Goal: Navigation & Orientation: Find specific page/section

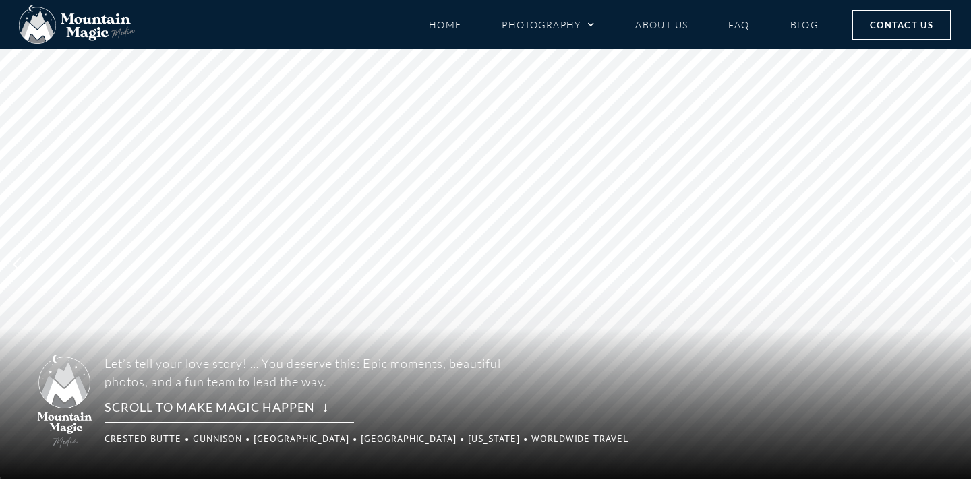
click at [595, 27] on li "Photography Proposals Engagements Elopements Weddings Boudoir" at bounding box center [549, 25] width 134 height 24
click at [591, 22] on span "Menu" at bounding box center [587, 25] width 13 height 20
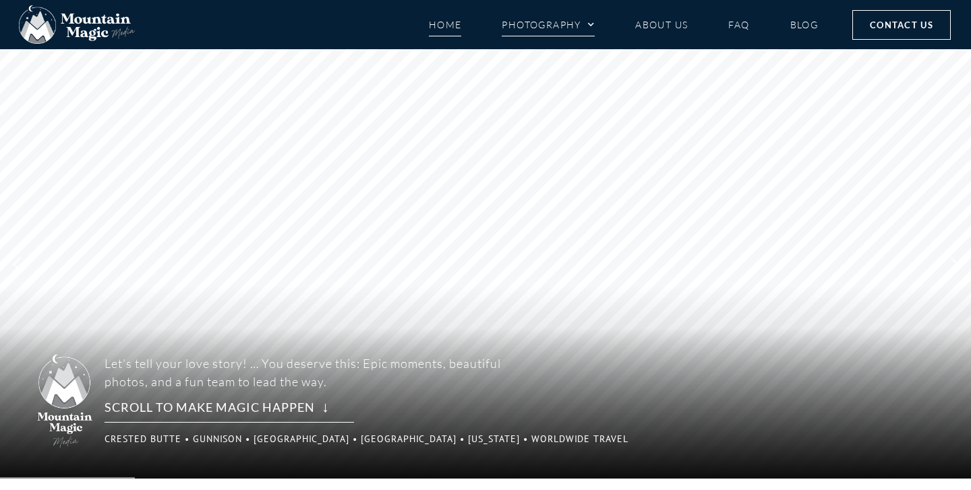
click at [591, 22] on span "Menu" at bounding box center [587, 25] width 13 height 20
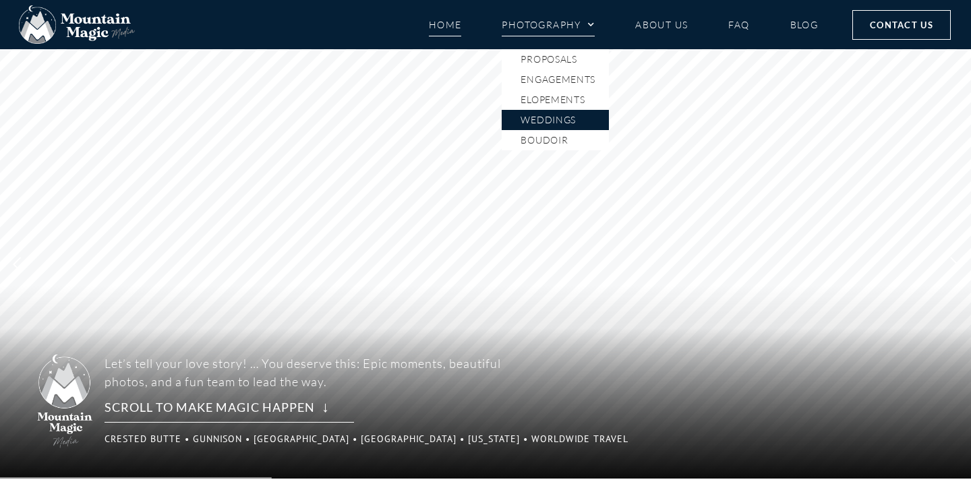
click at [558, 122] on link "Weddings" at bounding box center [555, 120] width 107 height 20
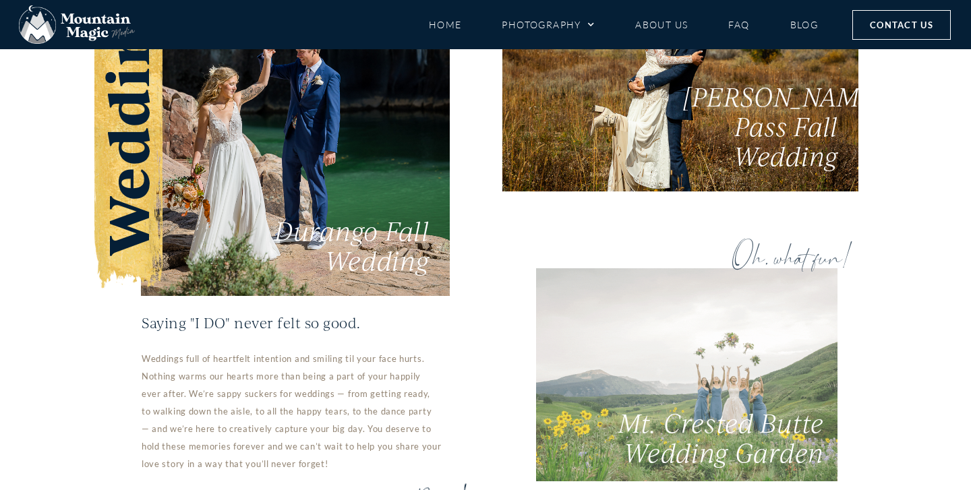
scroll to position [2606, 0]
